Goal: Task Accomplishment & Management: Use online tool/utility

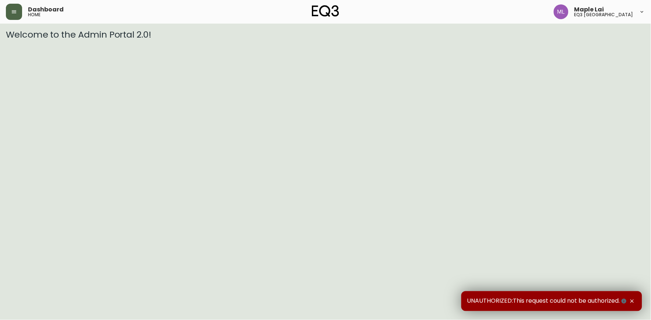
click at [15, 13] on icon "button" at bounding box center [14, 12] width 6 height 6
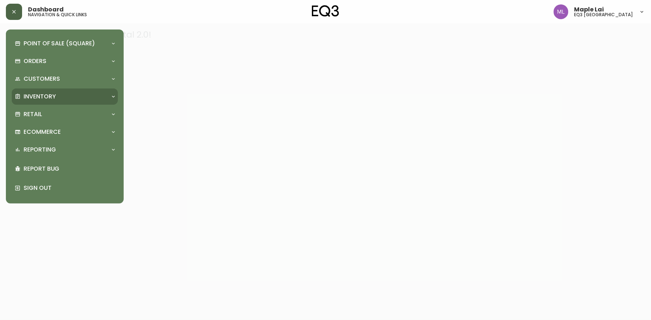
click at [71, 97] on div "Inventory" at bounding box center [61, 96] width 93 height 8
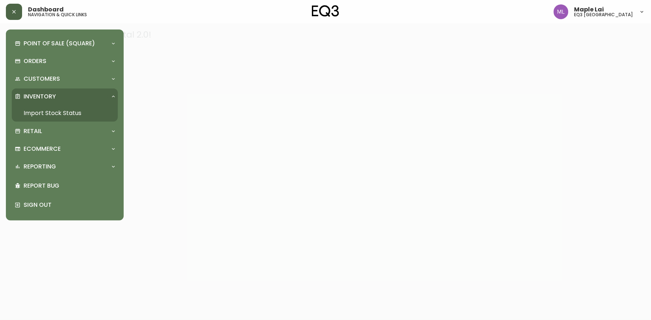
click at [66, 108] on link "Import Stock Status" at bounding box center [65, 113] width 106 height 17
